Goal: Information Seeking & Learning: Learn about a topic

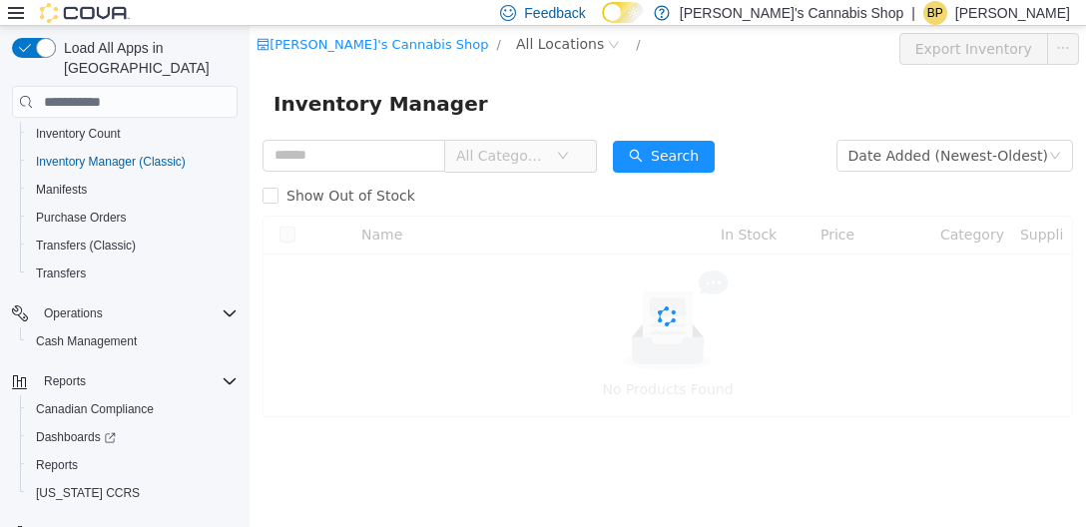
scroll to position [349, 0]
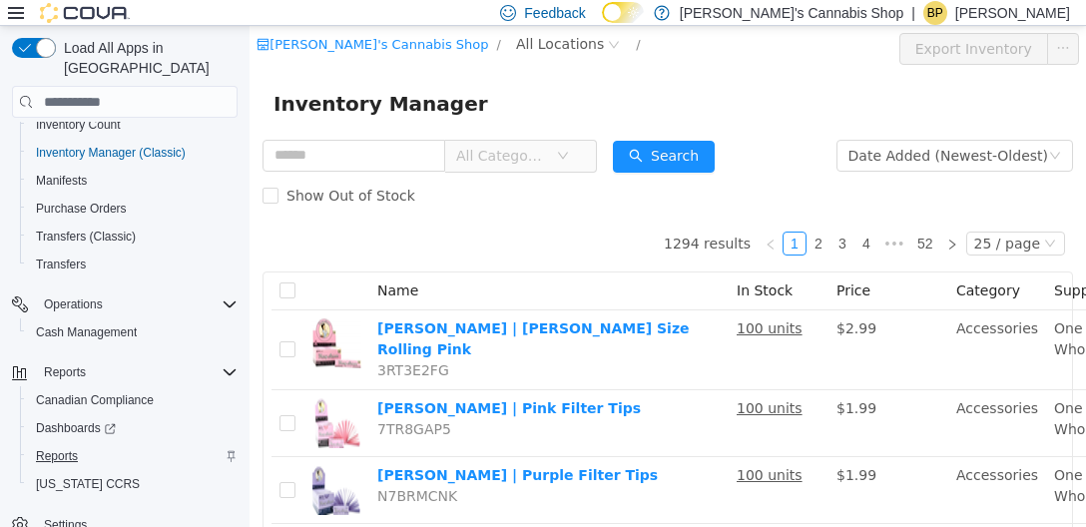
click at [86, 444] on link "Reports" at bounding box center [57, 456] width 58 height 24
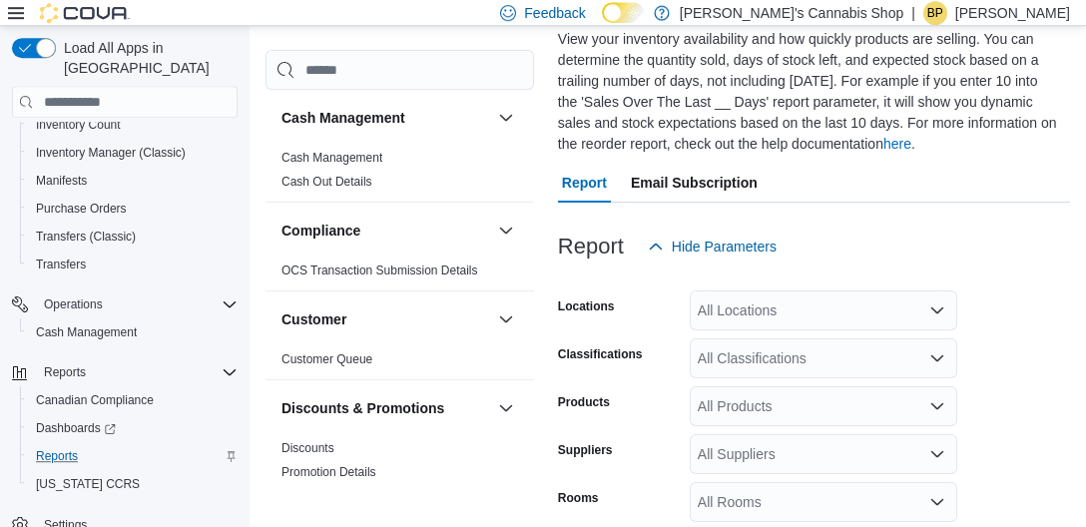
scroll to position [150, 0]
click at [827, 315] on div "All Locations" at bounding box center [824, 311] width 268 height 40
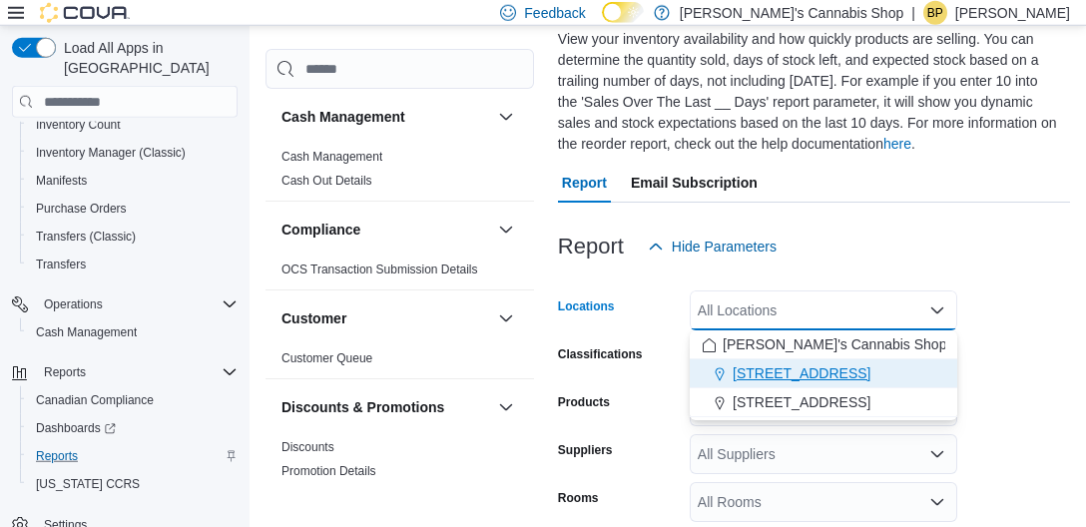
click at [842, 378] on span "[STREET_ADDRESS]" at bounding box center [802, 373] width 138 height 20
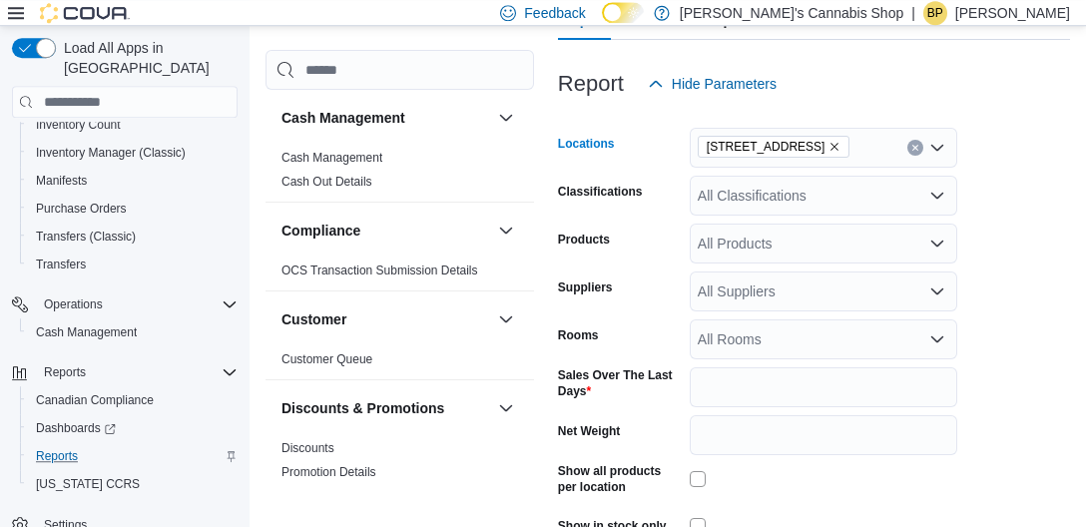
scroll to position [316, 0]
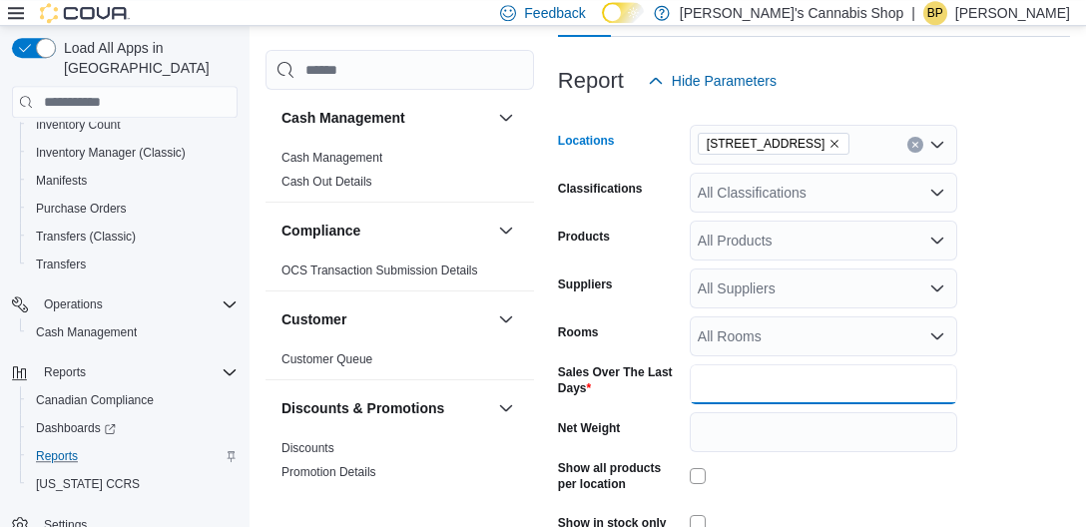
click at [793, 377] on input "*" at bounding box center [824, 384] width 268 height 40
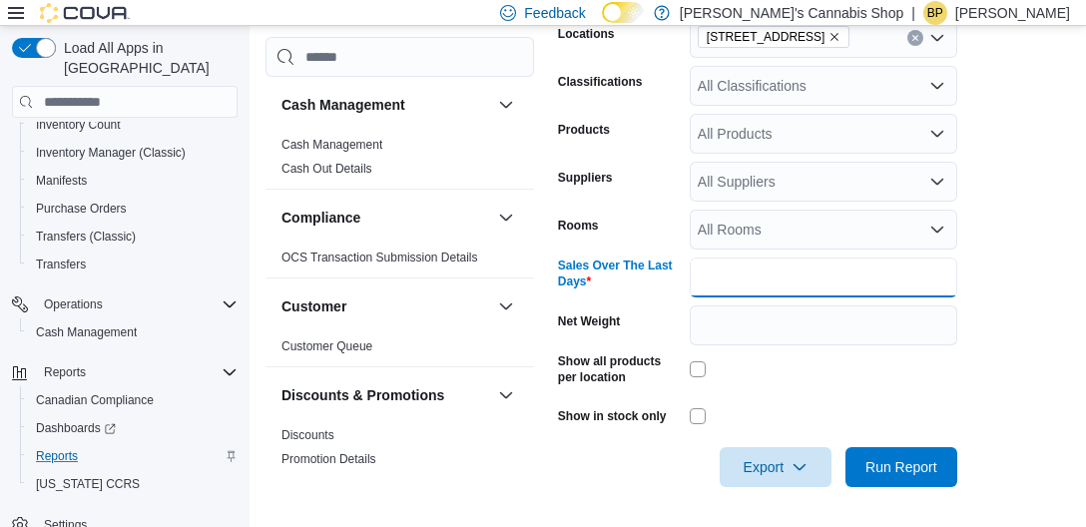
type input "**"
click at [917, 474] on span "Run Report" at bounding box center [902, 466] width 72 height 20
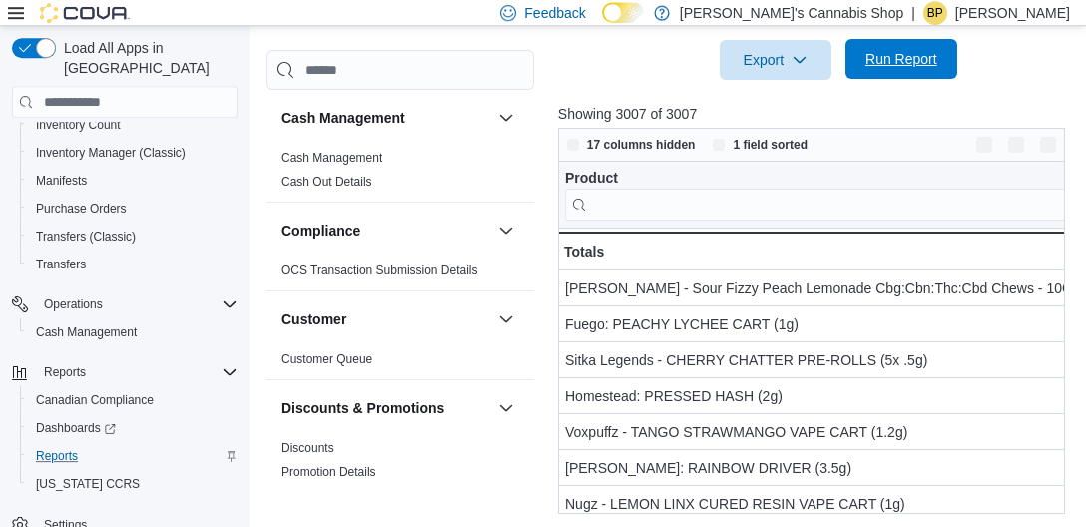
scroll to position [851, 0]
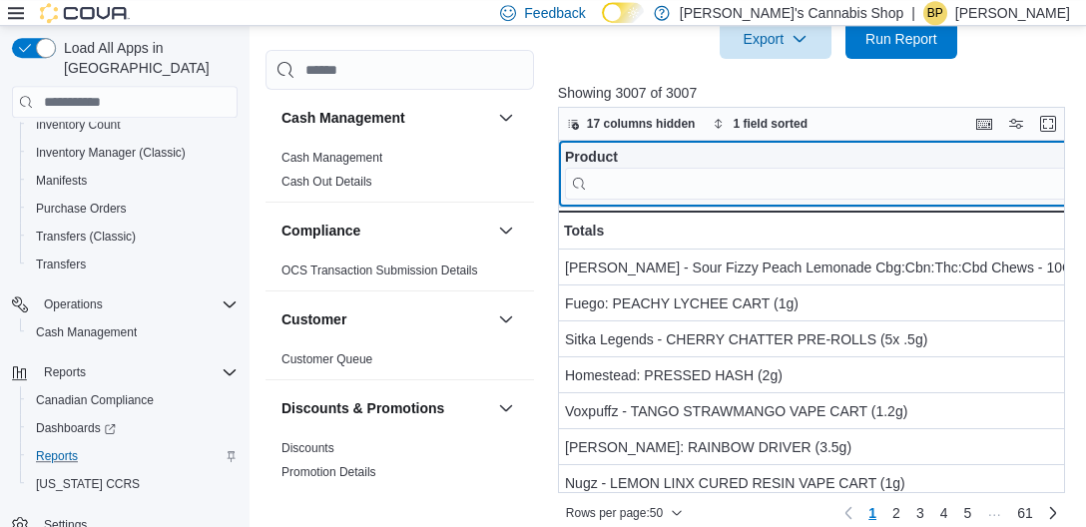
click at [1050, 149] on div "Product" at bounding box center [820, 158] width 511 height 19
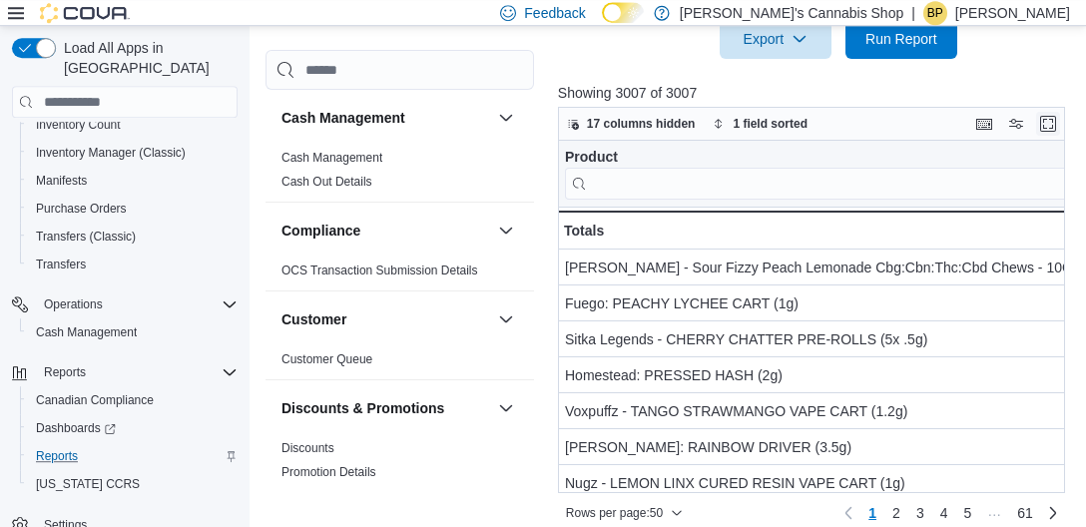
click at [1049, 131] on button "Enter fullscreen" at bounding box center [1048, 124] width 24 height 24
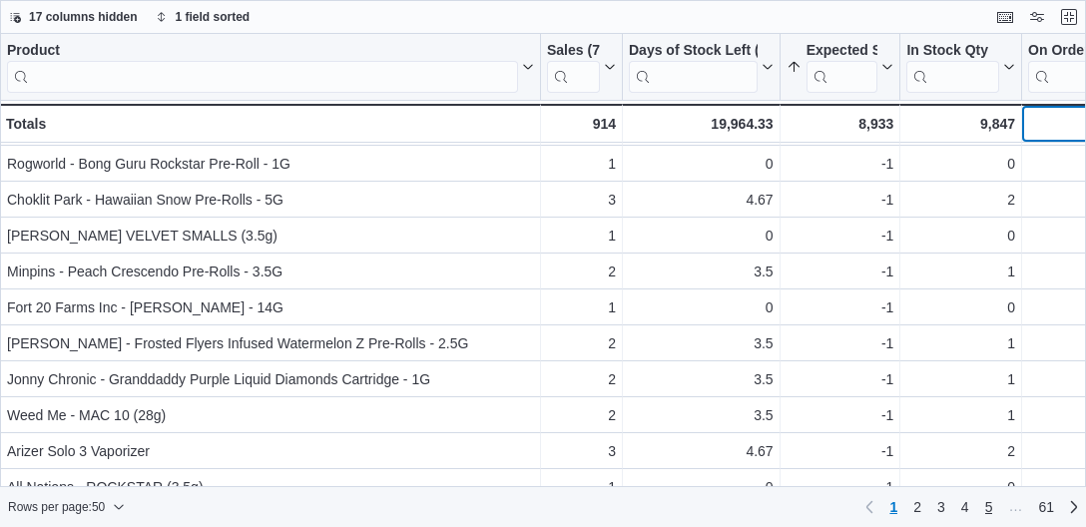
scroll to position [1452, 0]
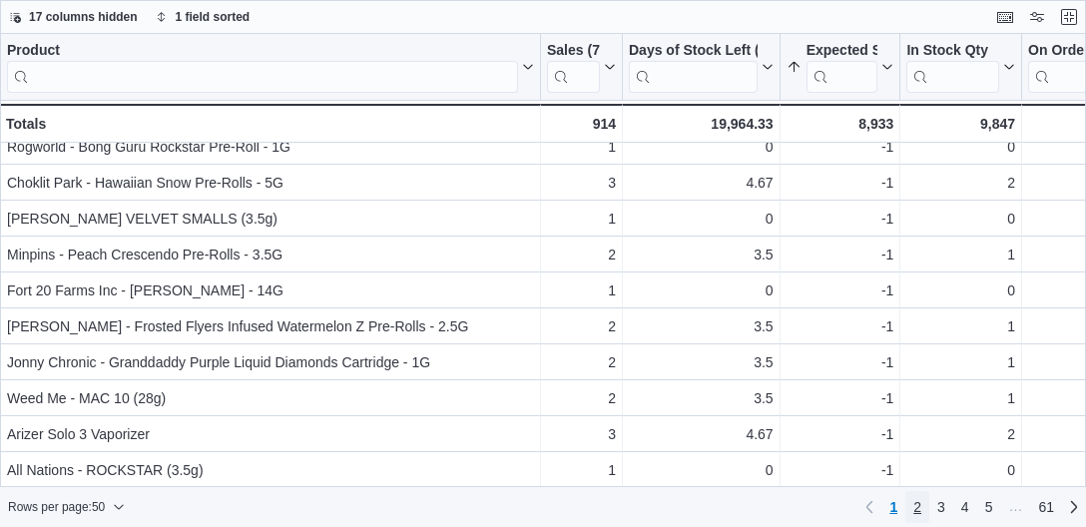
click at [924, 509] on link "2" at bounding box center [918, 507] width 24 height 32
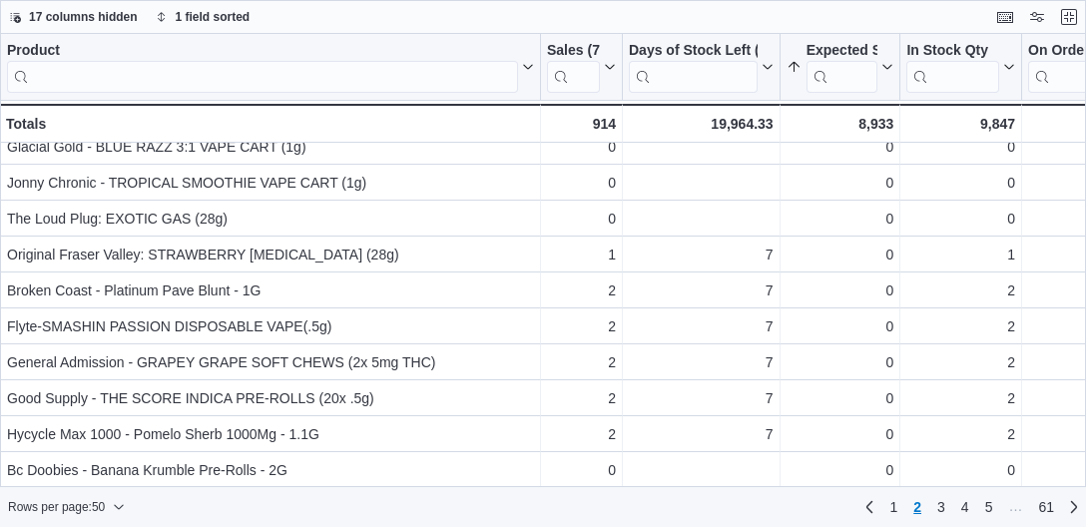
scroll to position [1452, 2]
click at [946, 512] on link "3" at bounding box center [942, 507] width 24 height 32
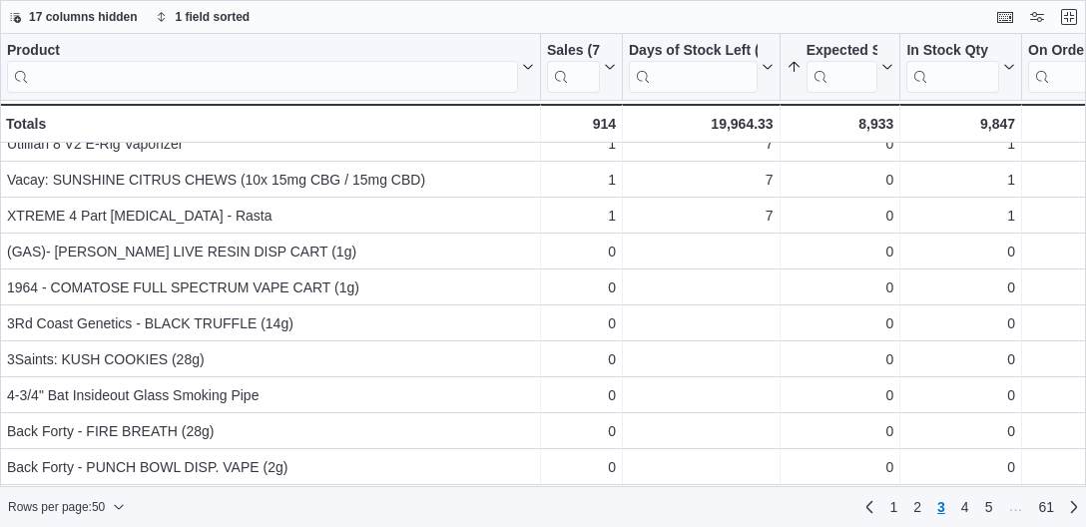
scroll to position [486, 0]
